Goal: Transaction & Acquisition: Purchase product/service

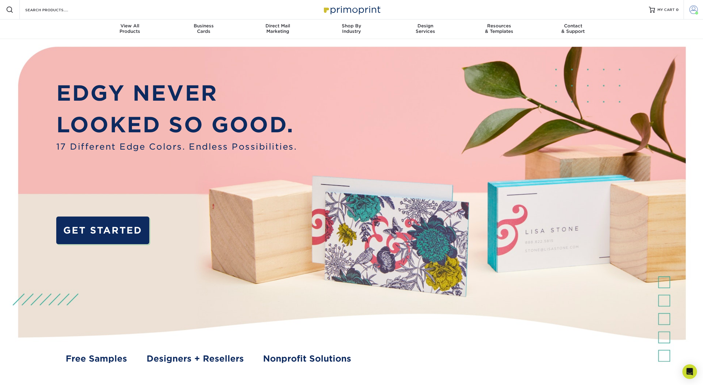
click at [696, 9] on span at bounding box center [693, 9] width 9 height 9
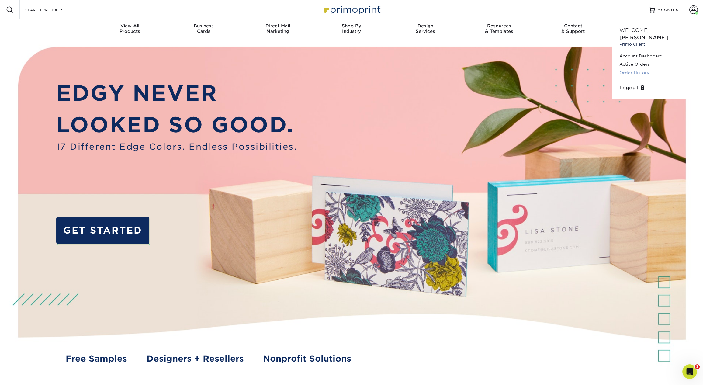
click at [633, 69] on link "Order History" at bounding box center [657, 73] width 76 height 8
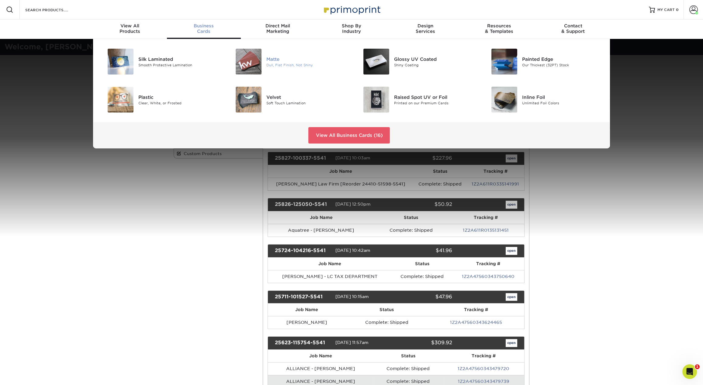
click at [275, 58] on div "Matte" at bounding box center [306, 59] width 81 height 7
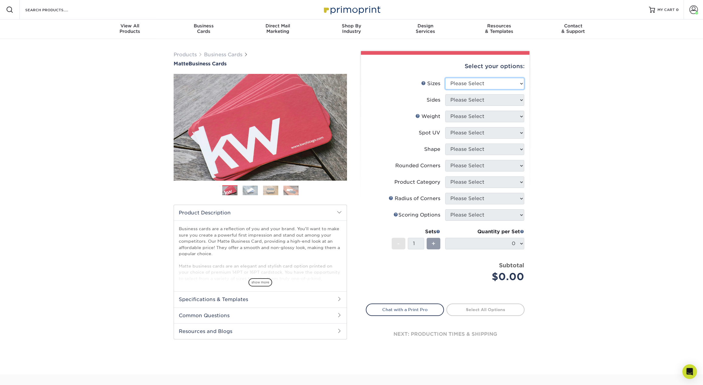
click at [451, 83] on select "Please Select 1.5" x 3.5" - Mini 1.75" x 3.5" - Mini 2" x 2" - Square 2" x 3" -…" at bounding box center [484, 84] width 79 height 12
select select "2.00x3.50"
click at [445, 78] on select "Please Select 1.5" x 3.5" - Mini 1.75" x 3.5" - Mini 2" x 2" - Square 2" x 3" -…" at bounding box center [484, 84] width 79 height 12
click at [473, 102] on select "Please Select Print Both Sides Print Front Only" at bounding box center [484, 100] width 79 height 12
select select "13abbda7-1d64-4f25-8bb2-c179b224825d"
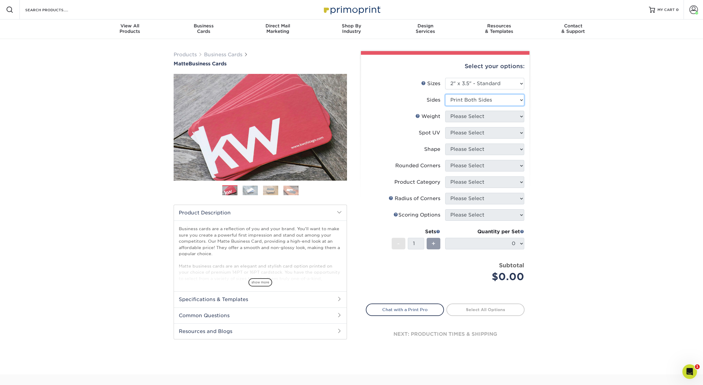
click at [445, 94] on select "Please Select Print Both Sides Print Front Only" at bounding box center [484, 100] width 79 height 12
click at [482, 115] on select "Please Select 16PT 14PT" at bounding box center [484, 117] width 79 height 12
select select "16PT"
click at [445, 111] on select "Please Select 16PT 14PT" at bounding box center [484, 117] width 79 height 12
click at [488, 134] on select "Please Select No Spot UV Front and Back (Both Sides) Front Only Back Only" at bounding box center [484, 133] width 79 height 12
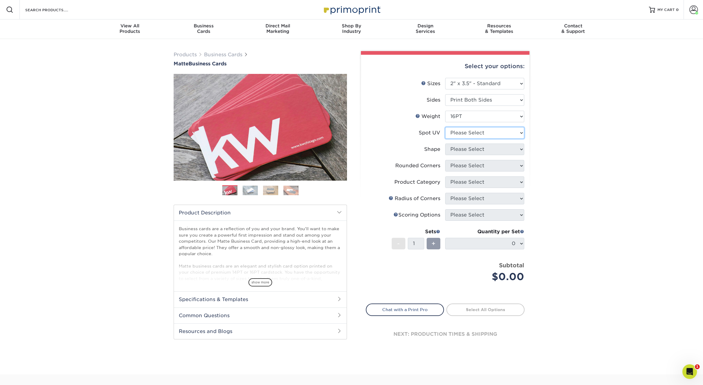
select select "3"
click at [445, 127] on select "Please Select No Spot UV Front and Back (Both Sides) Front Only Back Only" at bounding box center [484, 133] width 79 height 12
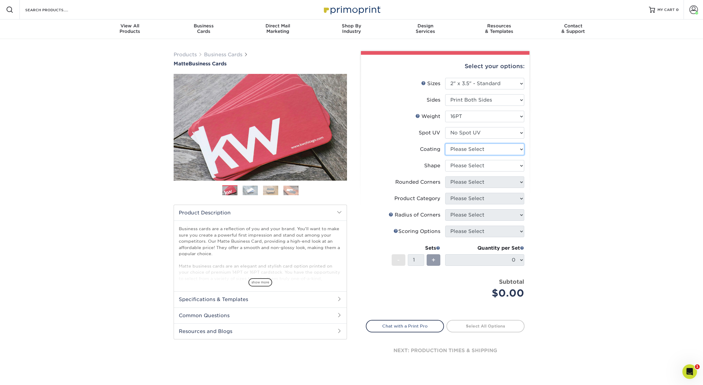
click at [483, 148] on select at bounding box center [484, 149] width 79 height 12
select select "121bb7b5-3b4d-429f-bd8d-bbf80e953313"
click at [445, 143] on select at bounding box center [484, 149] width 79 height 12
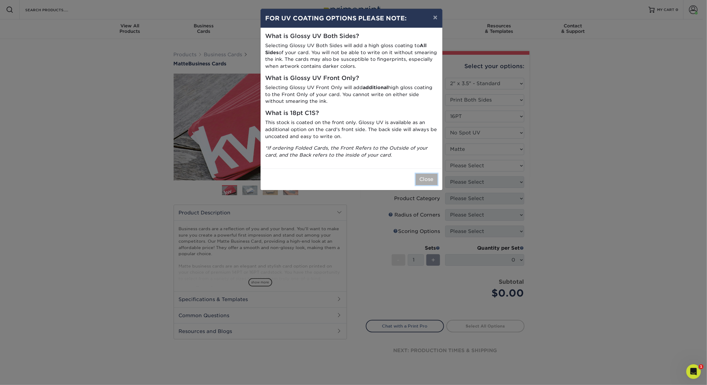
click at [422, 177] on button "Close" at bounding box center [426, 180] width 22 height 12
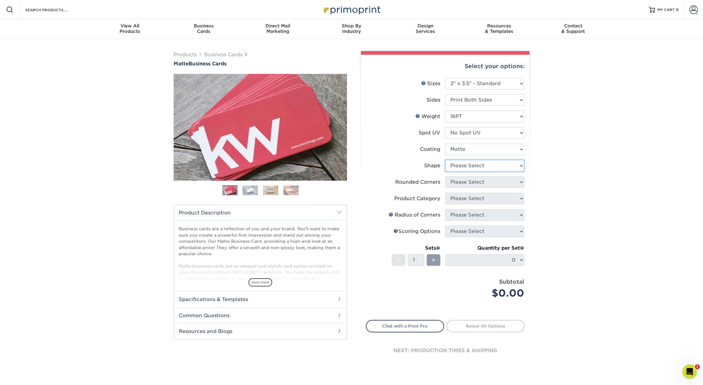
click at [478, 160] on select "Please Select Standard Oval" at bounding box center [484, 166] width 79 height 12
select select "standard"
click at [445, 160] on select "Please Select Standard Oval" at bounding box center [484, 166] width 79 height 12
click at [467, 183] on select "Please Select Yes - Round 2 Corners Yes - Round 4 Corners No" at bounding box center [484, 182] width 79 height 12
select select "0"
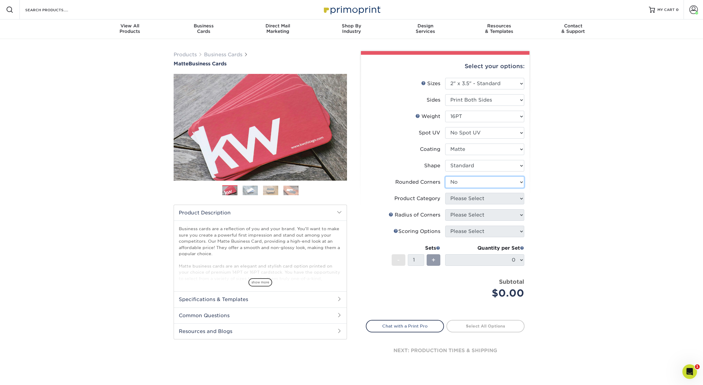
click at [445, 176] on select "Please Select Yes - Round 2 Corners Yes - Round 4 Corners No" at bounding box center [484, 182] width 79 height 12
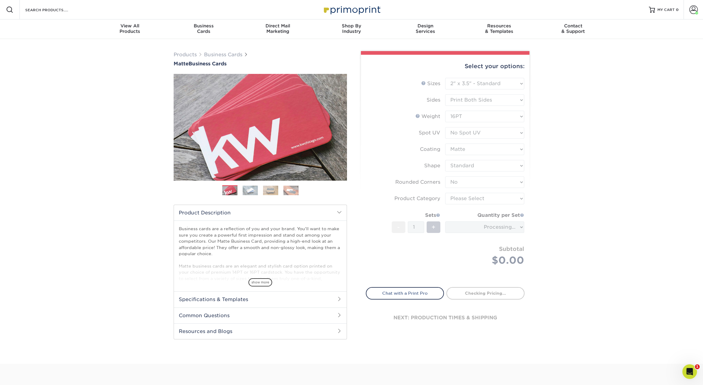
click at [472, 197] on form "Sizes Help Sizes Please Select 1.5" x 3.5" - Mini 1.75" x 3.5" - Mini 2" x 2" -…" at bounding box center [445, 179] width 159 height 202
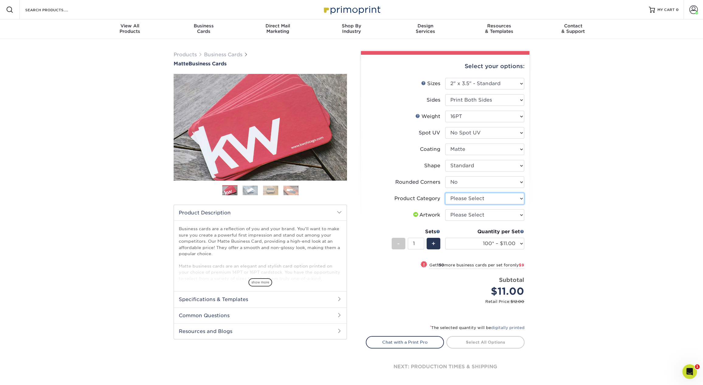
click at [472, 197] on select "Please Select Business Cards" at bounding box center [484, 199] width 79 height 12
select select "3b5148f1-0588-4f88-a218-97bcfdce65c1"
click at [445, 193] on select "Please Select Business Cards" at bounding box center [484, 199] width 79 height 12
click at [471, 216] on select "Please Select I will upload files I need a design - $100" at bounding box center [484, 215] width 79 height 12
select select "upload"
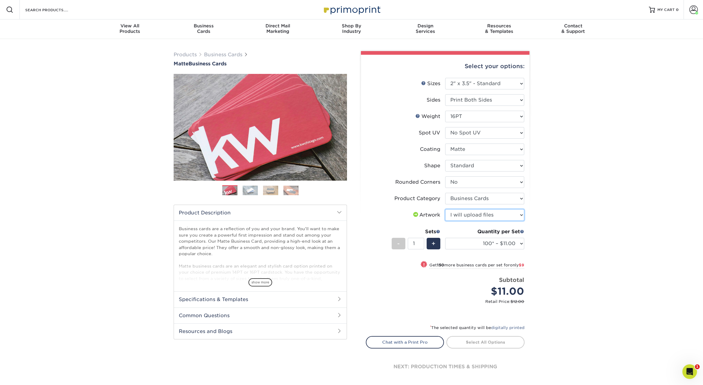
click at [445, 209] on select "Please Select I will upload files I need a design - $100" at bounding box center [484, 215] width 79 height 12
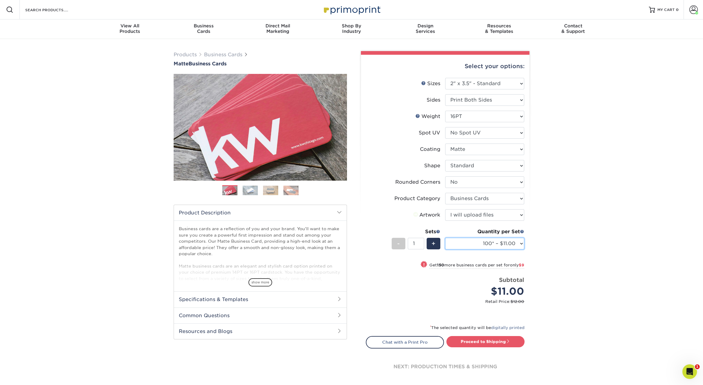
click at [485, 243] on select "100* – $11.00 250* – $20.00 500 – $39.00 1000 – $49.00 2500 – $87.00 5000 – $16…" at bounding box center [484, 244] width 79 height 12
select select "500 – $39.00"
click at [445, 238] on select "100* – $11.00 250* – $20.00 500 – $39.00 1000 – $49.00 2500 – $87.00 5000 – $16…" at bounding box center [484, 244] width 79 height 12
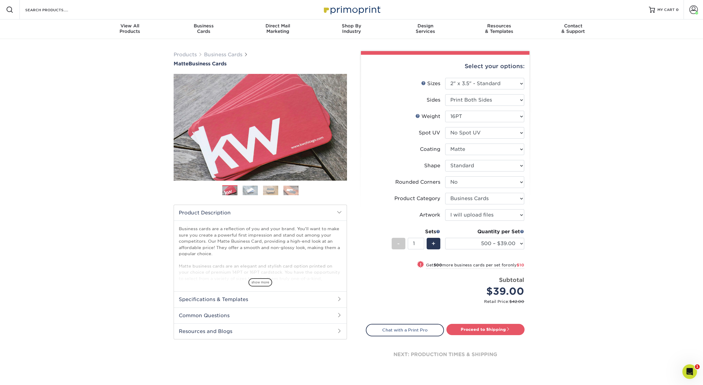
click at [574, 253] on div "Products Business Cards Matte Business Cards Previous Next 100 $ 8" at bounding box center [351, 217] width 703 height 356
click at [497, 330] on link "Proceed to Shipping" at bounding box center [485, 329] width 78 height 11
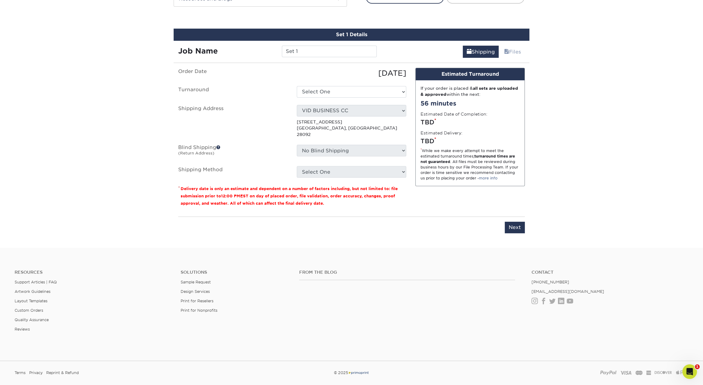
scroll to position [340, 0]
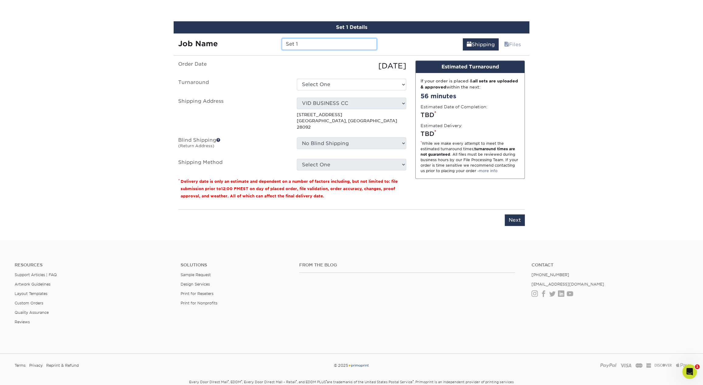
click at [290, 39] on input "Set 1" at bounding box center [329, 44] width 95 height 12
type input "MILLS EYECARE - BRITTANY MURPHY"
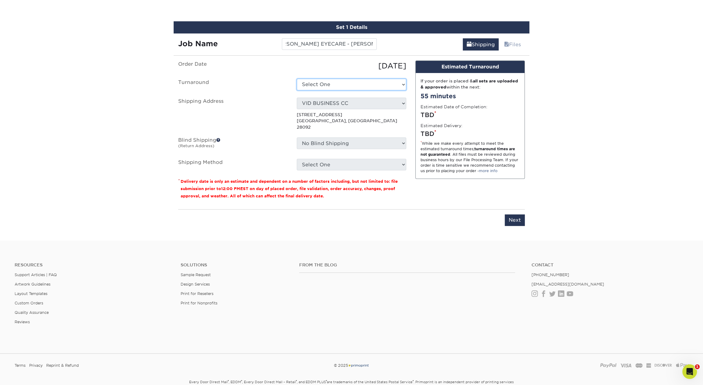
click at [323, 81] on select "Select One 2-4 Business Days 2 Day Next Business Day" at bounding box center [351, 85] width 109 height 12
select select "b78ebb40-f3d8-446a-8df3-6de10c612245"
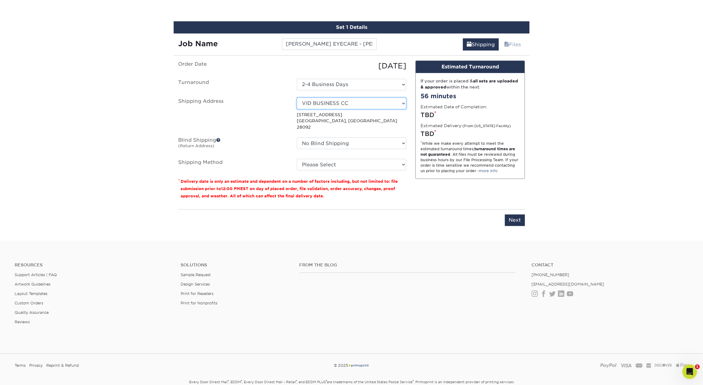
click at [328, 103] on select "Select One 1 2527 Cleaning 2527 CLEANING (HAMILTON CIRC) 360 Graphics 5812 Acco…" at bounding box center [351, 104] width 109 height 12
select select "88604"
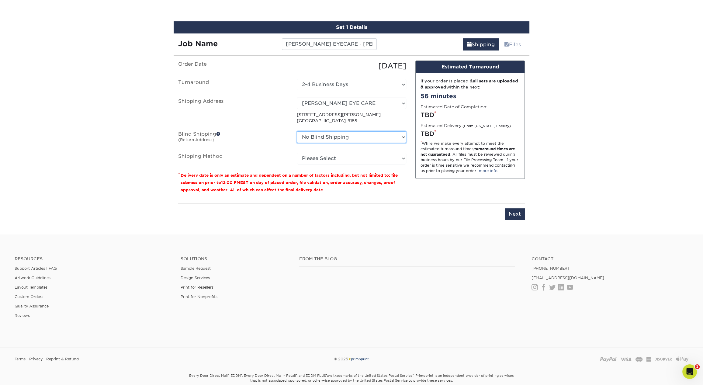
click at [333, 136] on select "No Blind Shipping 1 2527 Cleaning 2527 CLEANING (HAMILTON CIRC) 360 Graphics 58…" at bounding box center [351, 137] width 109 height 12
select select "211910"
click at [297, 131] on select "No Blind Shipping 1 2527 Cleaning 2527 CLEANING (HAMILTON CIRC) 360 Graphics 58…" at bounding box center [351, 137] width 109 height 12
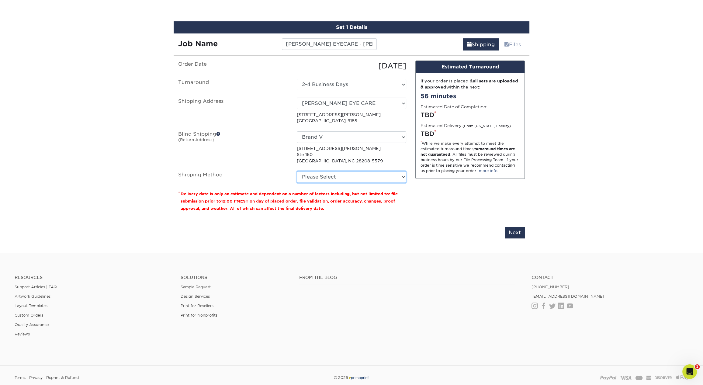
click at [318, 174] on select "Please Select Ground Shipping (+$8.96) 3 Day Shipping Service (+$15.34) 2 Day A…" at bounding box center [351, 177] width 109 height 12
select select "03"
click at [297, 171] on select "Please Select Ground Shipping (+$8.96) 3 Day Shipping Service (+$15.34) 2 Day A…" at bounding box center [351, 177] width 109 height 12
click at [431, 218] on div "You've choosen mailing services! If you have a csv address list please upload i…" at bounding box center [351, 152] width 346 height 185
click at [514, 237] on input "Next" at bounding box center [515, 233] width 20 height 12
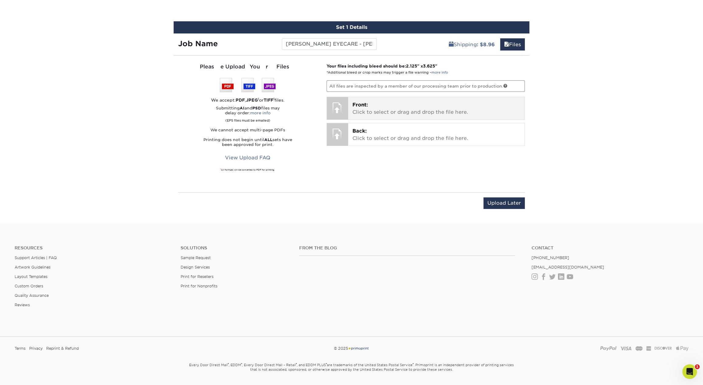
click at [400, 115] on p "Front: Click to select or drag and drop the file here." at bounding box center [436, 108] width 168 height 15
click at [379, 109] on p "Front: Click to select or drag and drop the file here." at bounding box center [436, 108] width 168 height 15
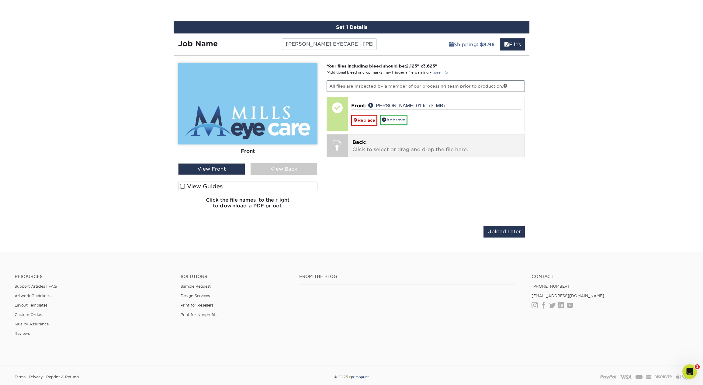
click at [376, 151] on p "Back: Click to select or drag and drop the file here." at bounding box center [436, 146] width 168 height 15
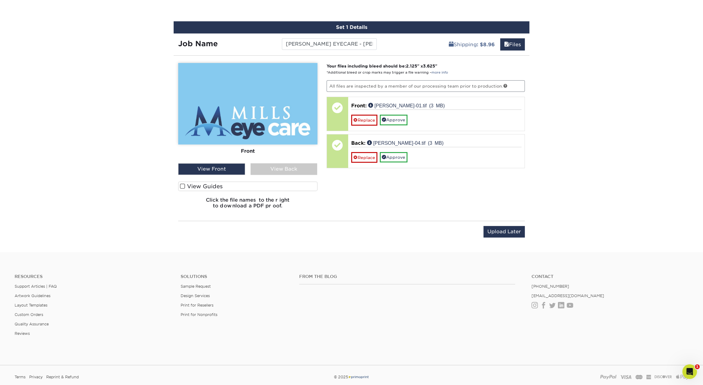
click at [288, 170] on div "View Back" at bounding box center [283, 169] width 67 height 12
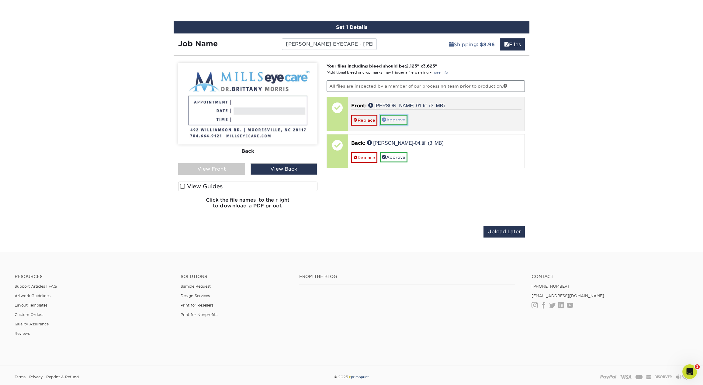
click at [401, 119] on link "Approve" at bounding box center [394, 120] width 28 height 10
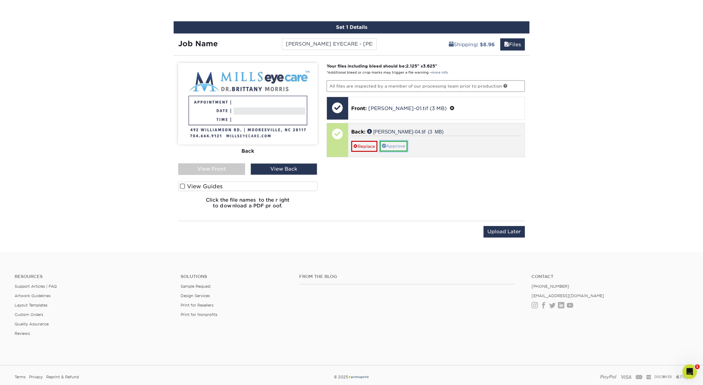
click at [402, 145] on link "Approve" at bounding box center [394, 146] width 28 height 10
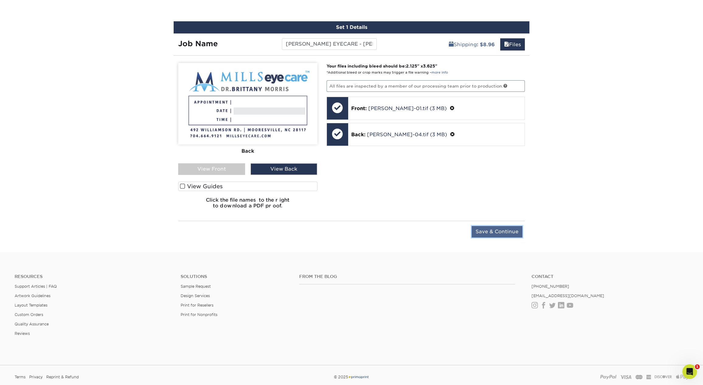
click at [498, 233] on input "Save & Continue" at bounding box center [496, 232] width 51 height 12
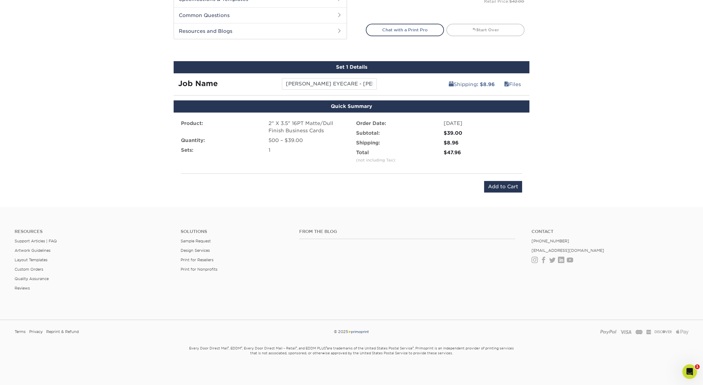
scroll to position [299, 0]
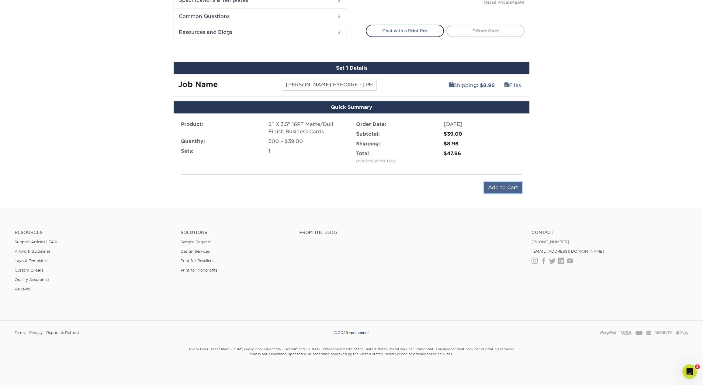
click at [498, 185] on input "Add to Cart" at bounding box center [503, 188] width 38 height 12
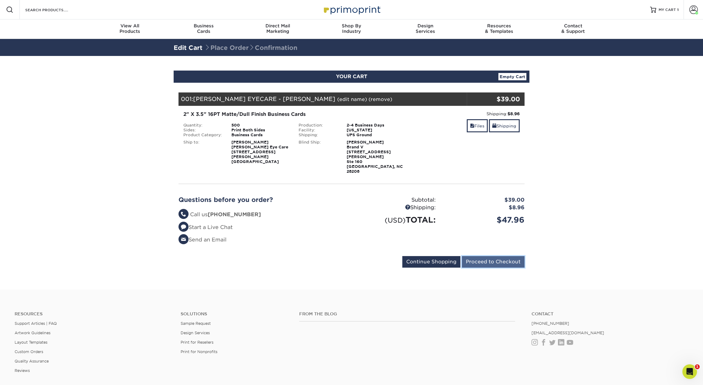
click at [478, 256] on input "Proceed to Checkout" at bounding box center [493, 262] width 63 height 12
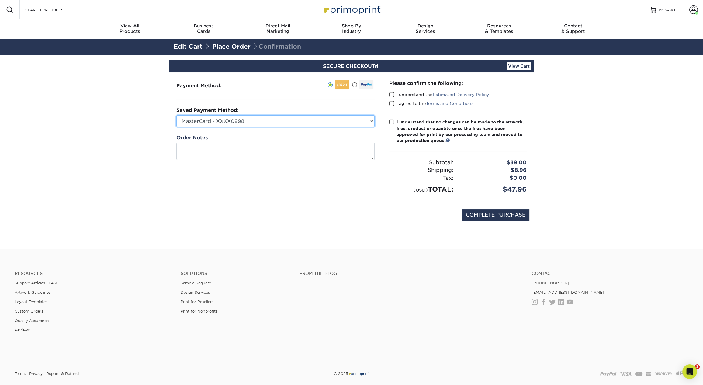
click at [262, 120] on select "MasterCard - XXXX0998 MasterCard - XXXX4721 Visa - XXXX3683 MasterCard - XXXX58…" at bounding box center [275, 121] width 198 height 12
select select "74453"
click at [176, 115] on select "MasterCard - XXXX0998 MasterCard - XXXX4721 Visa - XXXX3683 MasterCard - XXXX58…" at bounding box center [275, 121] width 198 height 12
click at [390, 93] on span at bounding box center [391, 95] width 5 height 6
click at [0, 0] on input "I understand the Estimated Delivery Policy" at bounding box center [0, 0] width 0 height 0
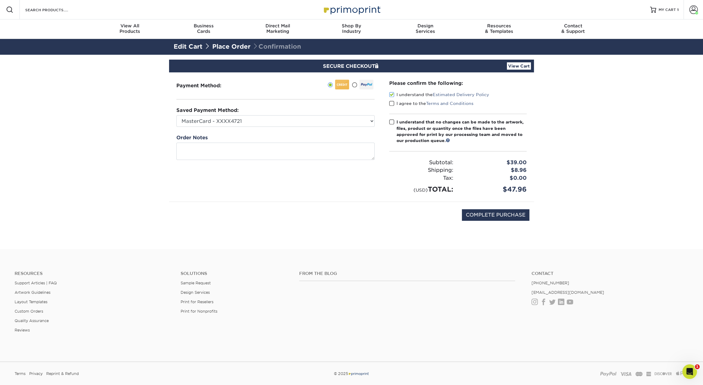
click at [391, 104] on span at bounding box center [391, 104] width 5 height 6
click at [0, 0] on input "I agree to the Terms and Conditions" at bounding box center [0, 0] width 0 height 0
click at [392, 122] on span at bounding box center [391, 122] width 5 height 6
click at [0, 0] on input "I understand that no changes can be made to the artwork, files, product or quan…" at bounding box center [0, 0] width 0 height 0
click at [479, 203] on div "COMPLETE PURCHASE" at bounding box center [352, 218] width 356 height 33
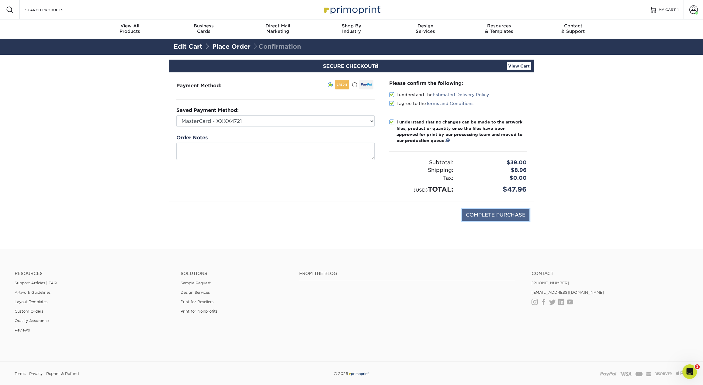
click at [482, 213] on input "COMPLETE PURCHASE" at bounding box center [495, 215] width 67 height 12
type input "PROCESSING, PLEASE WAIT..."
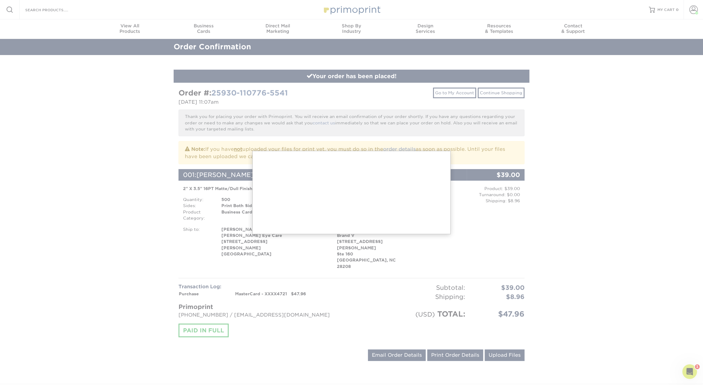
click at [103, 141] on div at bounding box center [351, 274] width 703 height 548
